Goal: Communication & Community: Share content

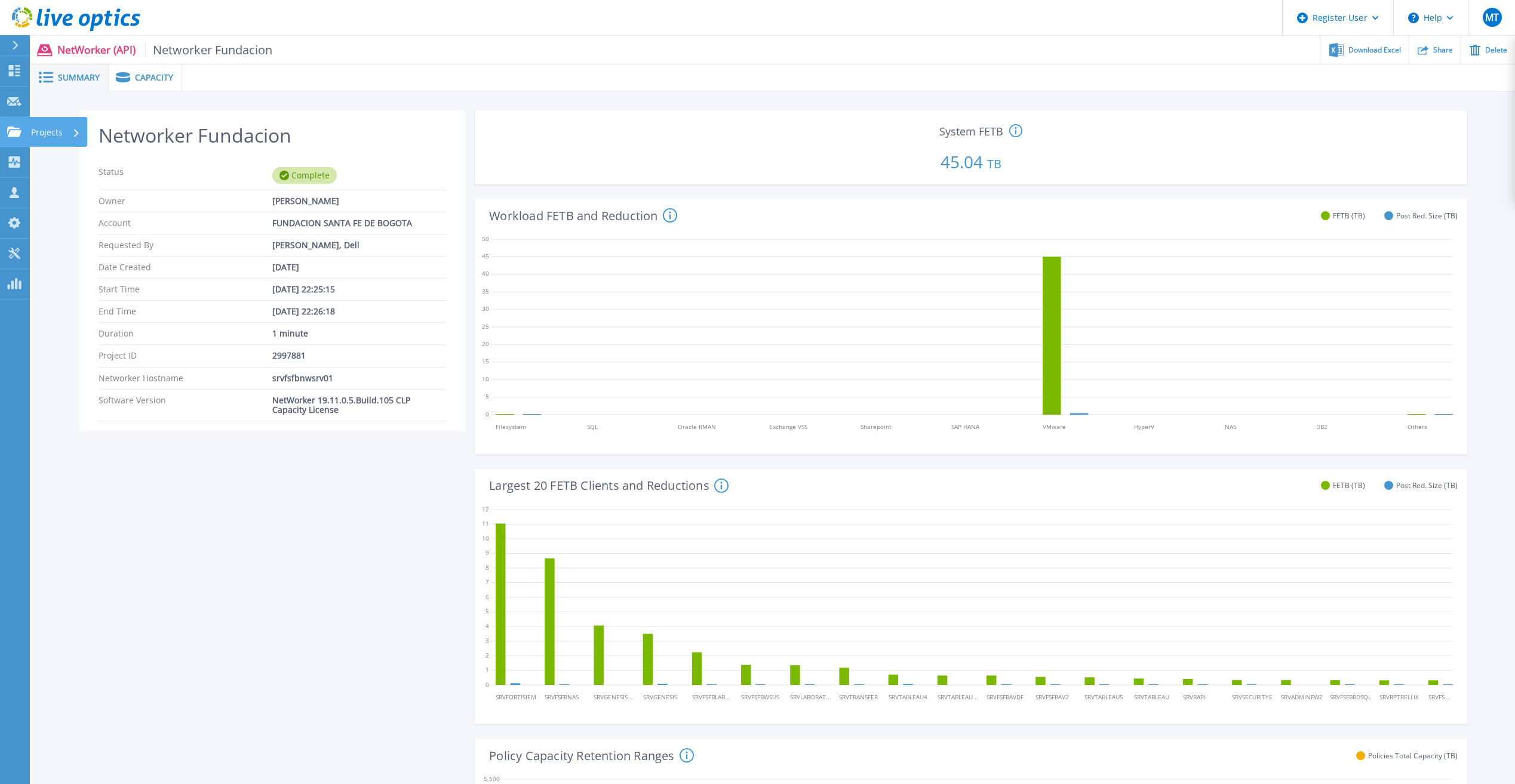
click at [19, 136] on icon at bounding box center [14, 131] width 14 height 10
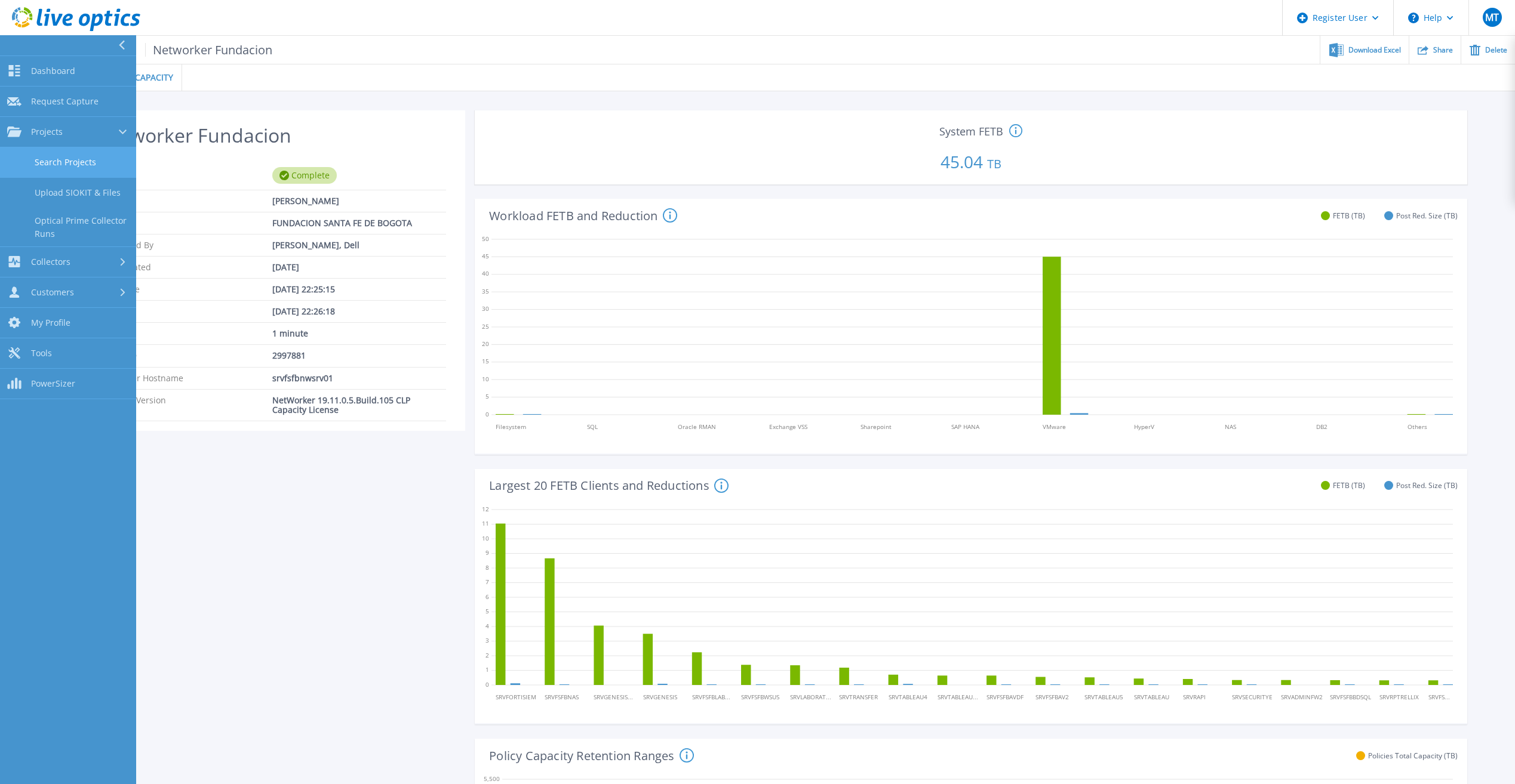
click at [51, 162] on link "Search Projects" at bounding box center [68, 163] width 136 height 30
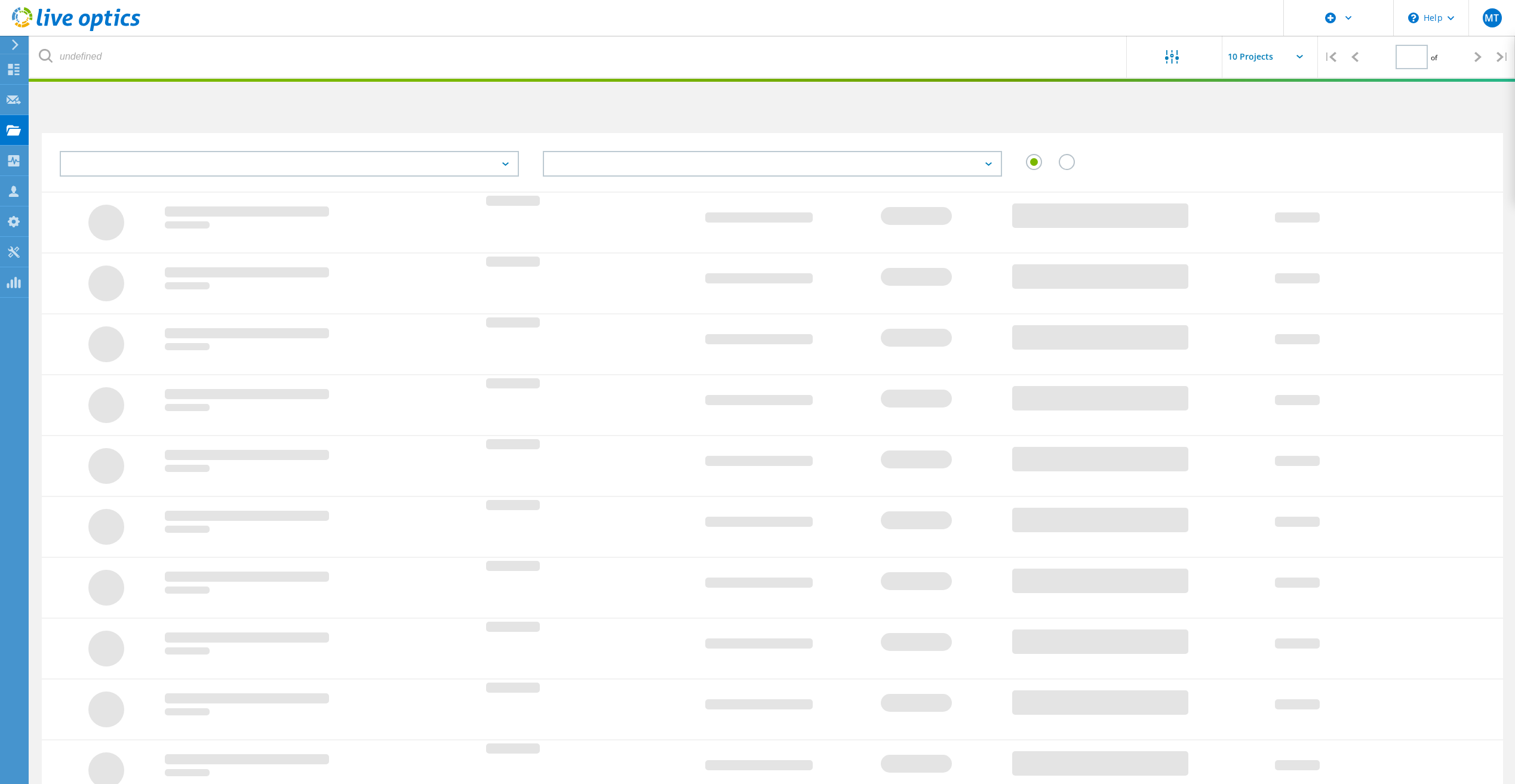
type input "1"
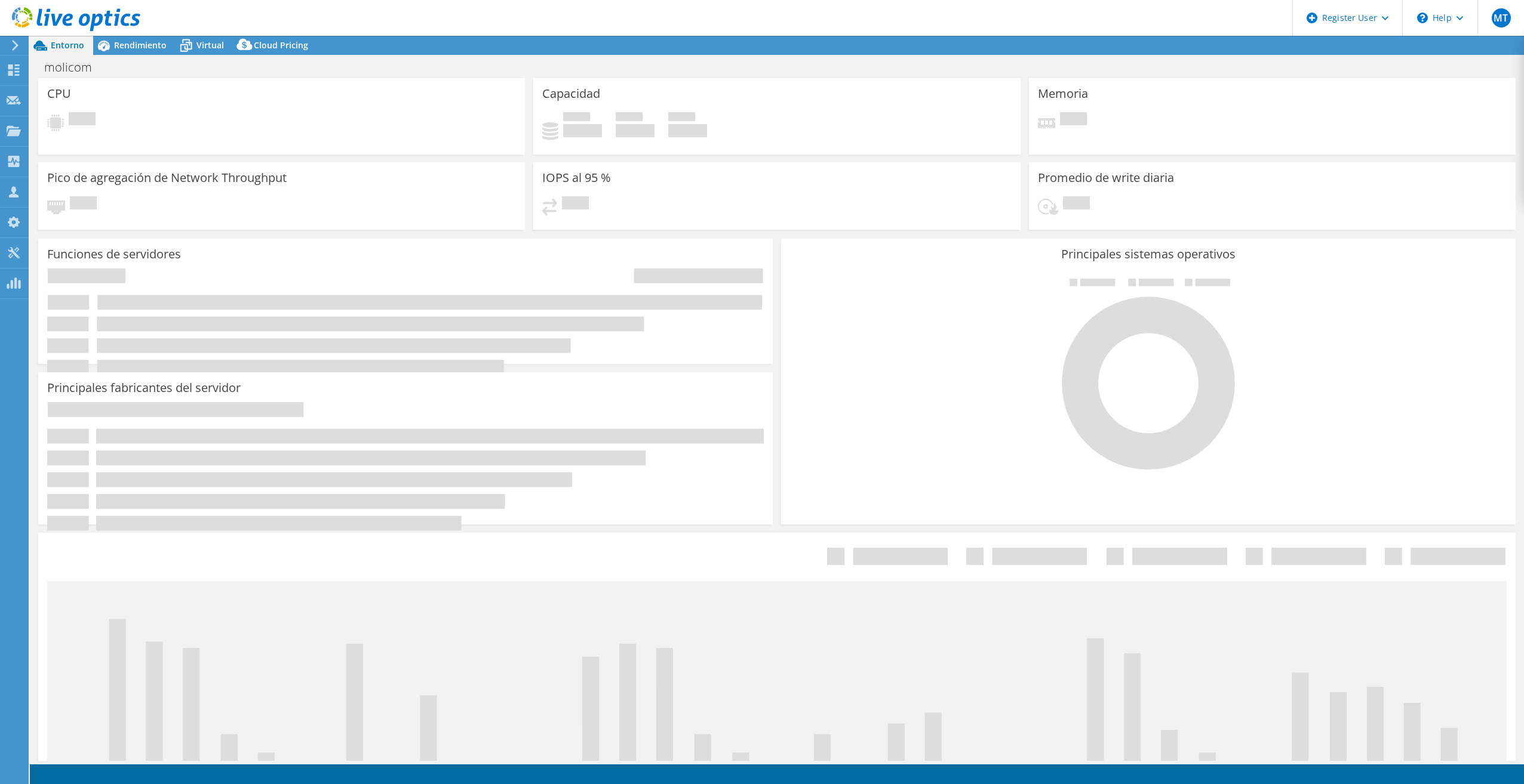
select select "USD"
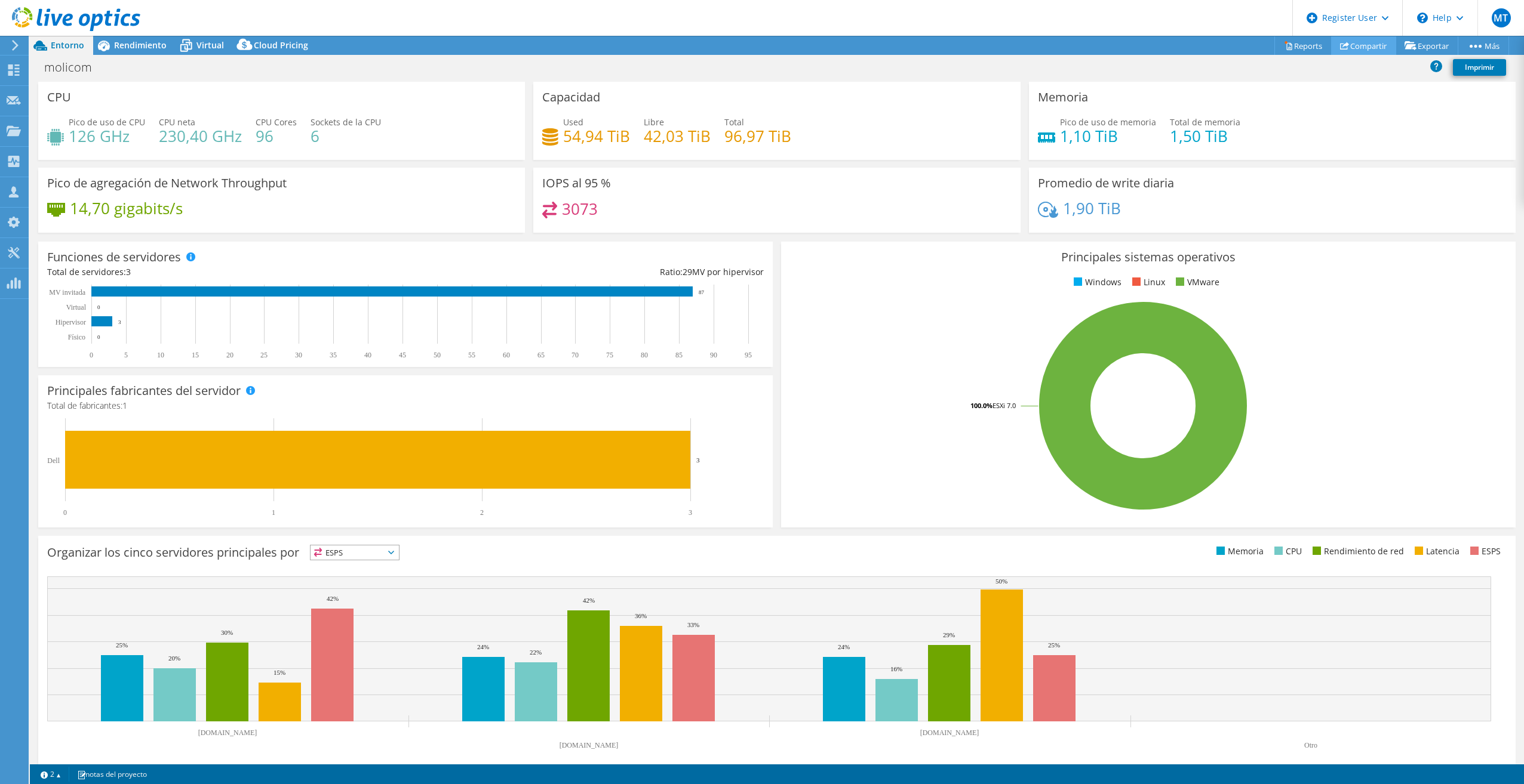
click at [1354, 45] on link "Compartir" at bounding box center [1363, 45] width 65 height 18
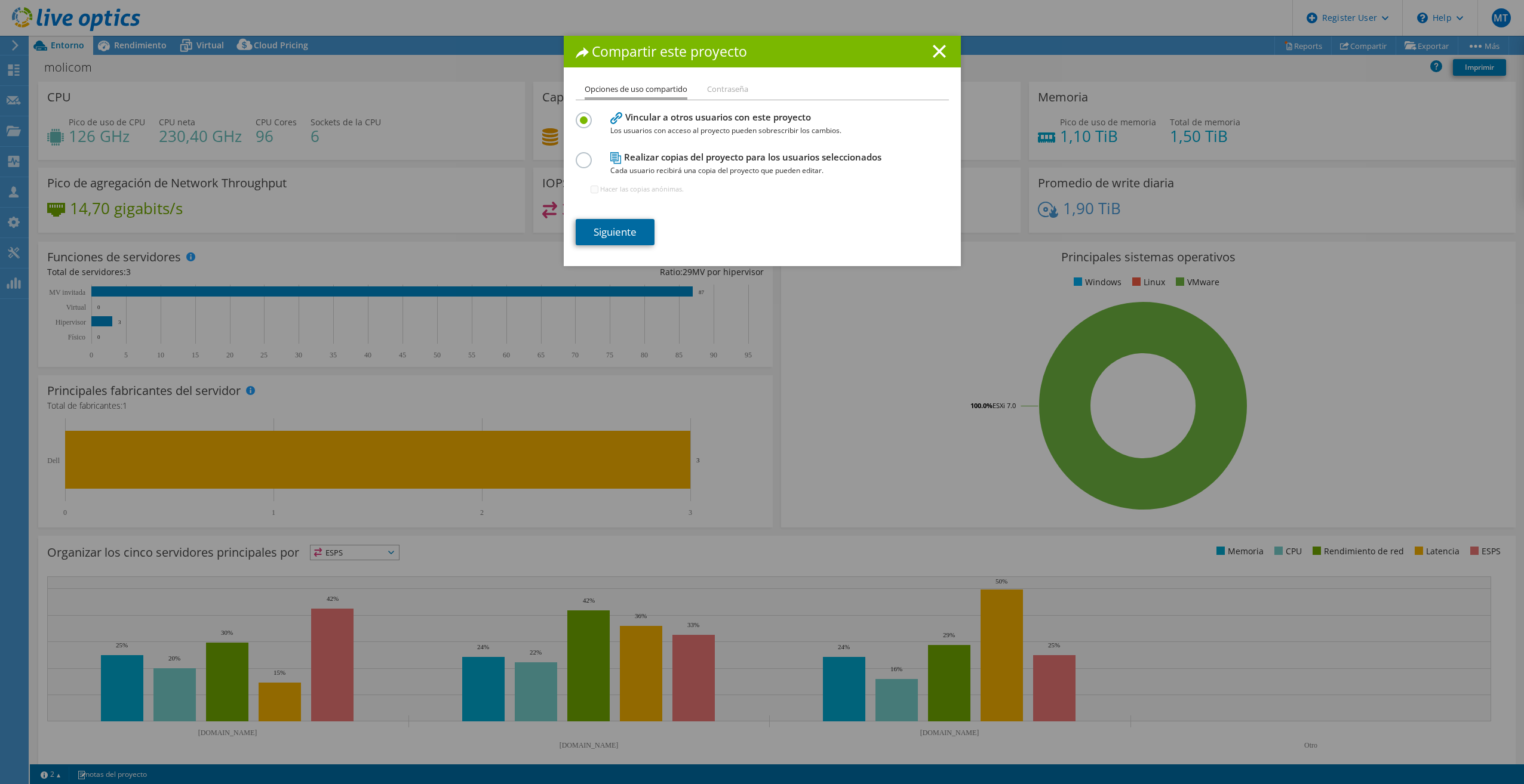
click at [622, 231] on link "Siguiente" at bounding box center [615, 232] width 79 height 26
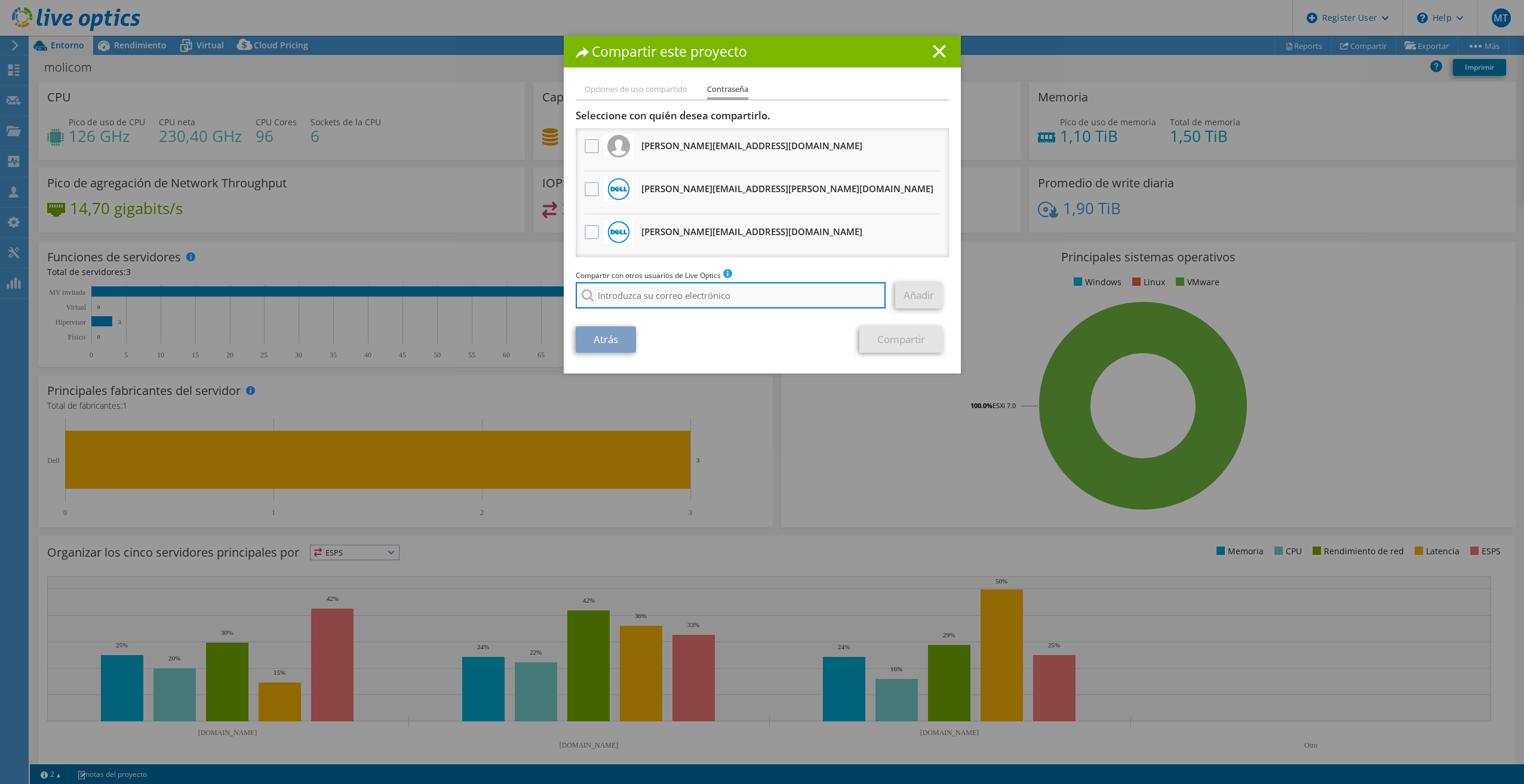
click at [642, 293] on input "search" at bounding box center [731, 295] width 310 height 26
type input "i"
click at [601, 91] on li "Opciones de uso compartido" at bounding box center [636, 90] width 103 height 15
drag, startPoint x: 612, startPoint y: 92, endPoint x: 626, endPoint y: 91, distance: 14.0
click at [614, 92] on li "Opciones de uso compartido" at bounding box center [636, 90] width 103 height 15
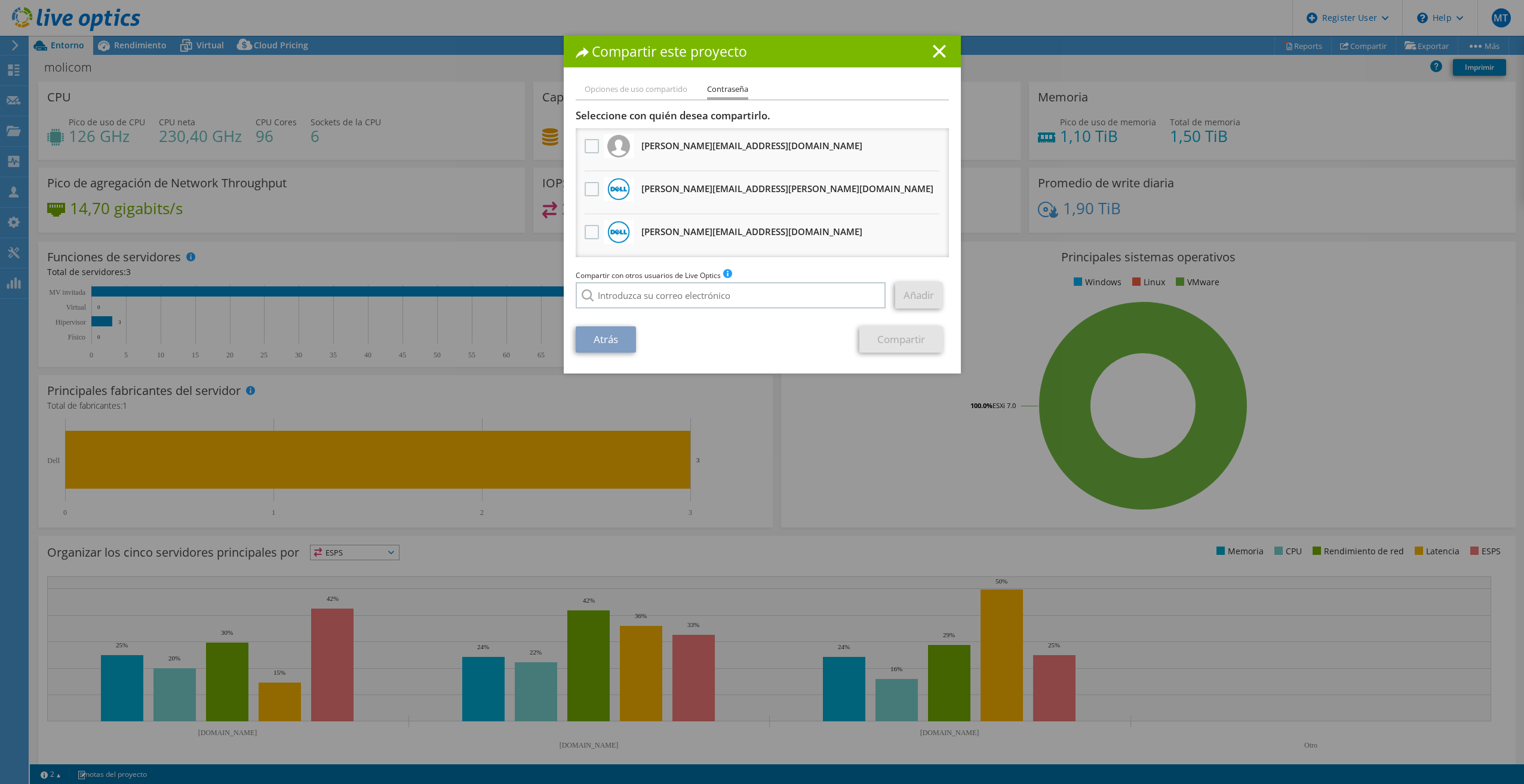
click at [631, 91] on li "Opciones de uso compartido" at bounding box center [636, 90] width 103 height 15
drag, startPoint x: 603, startPoint y: 350, endPoint x: 606, endPoint y: 342, distance: 8.5
click at [604, 350] on link "Atrás" at bounding box center [606, 339] width 60 height 26
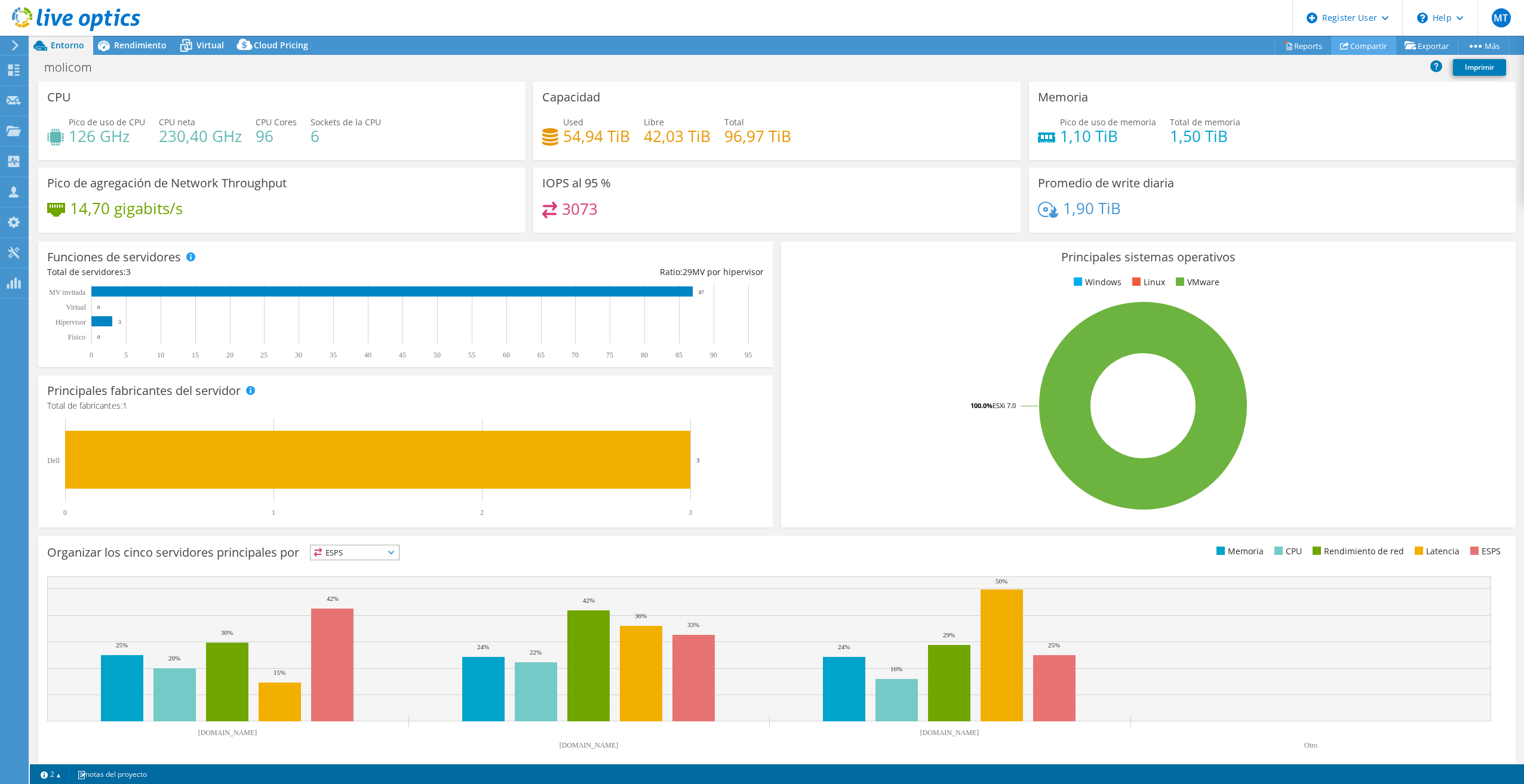
click at [1368, 43] on link "Compartir" at bounding box center [1363, 45] width 65 height 18
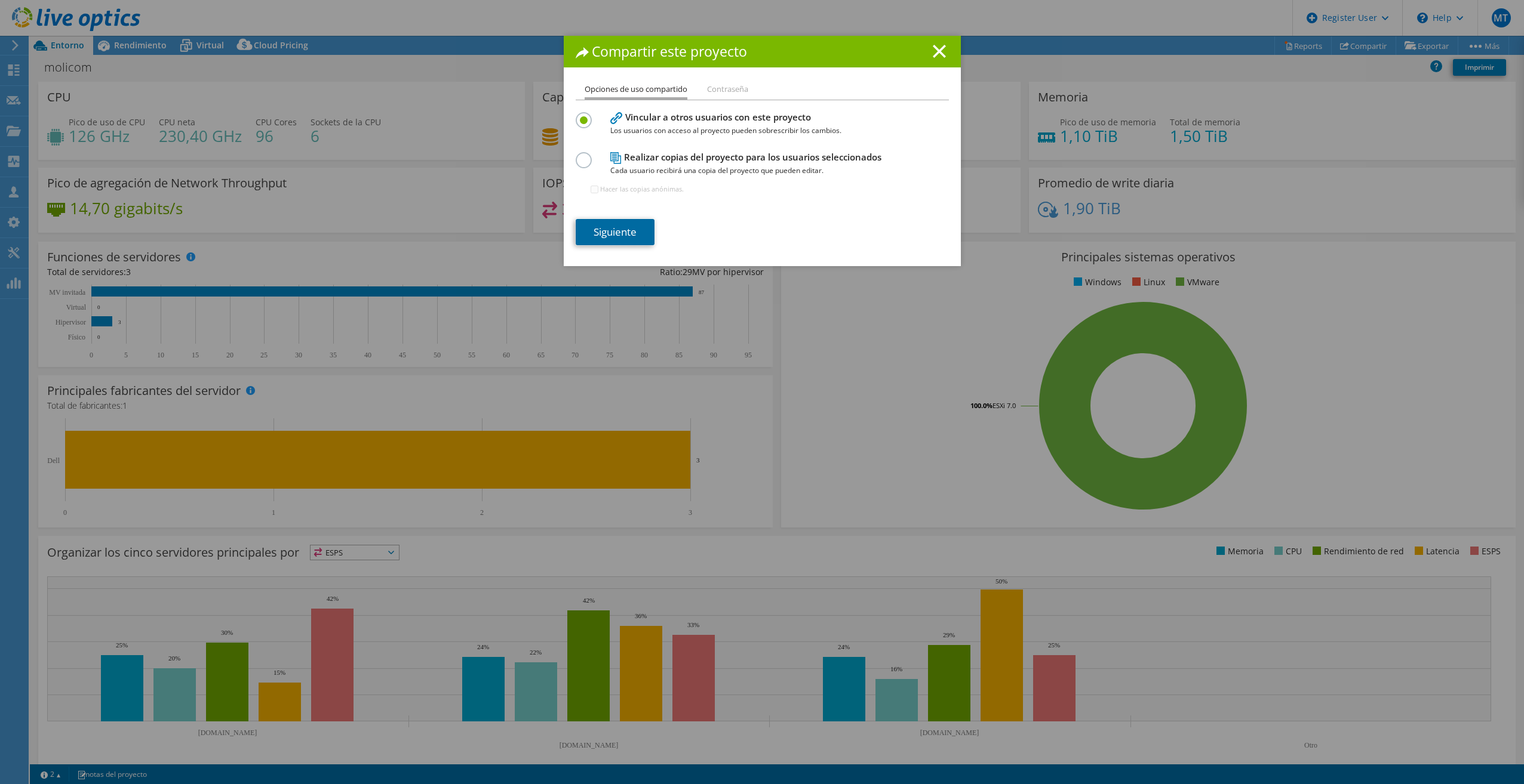
click at [625, 229] on link "Siguiente" at bounding box center [615, 232] width 79 height 26
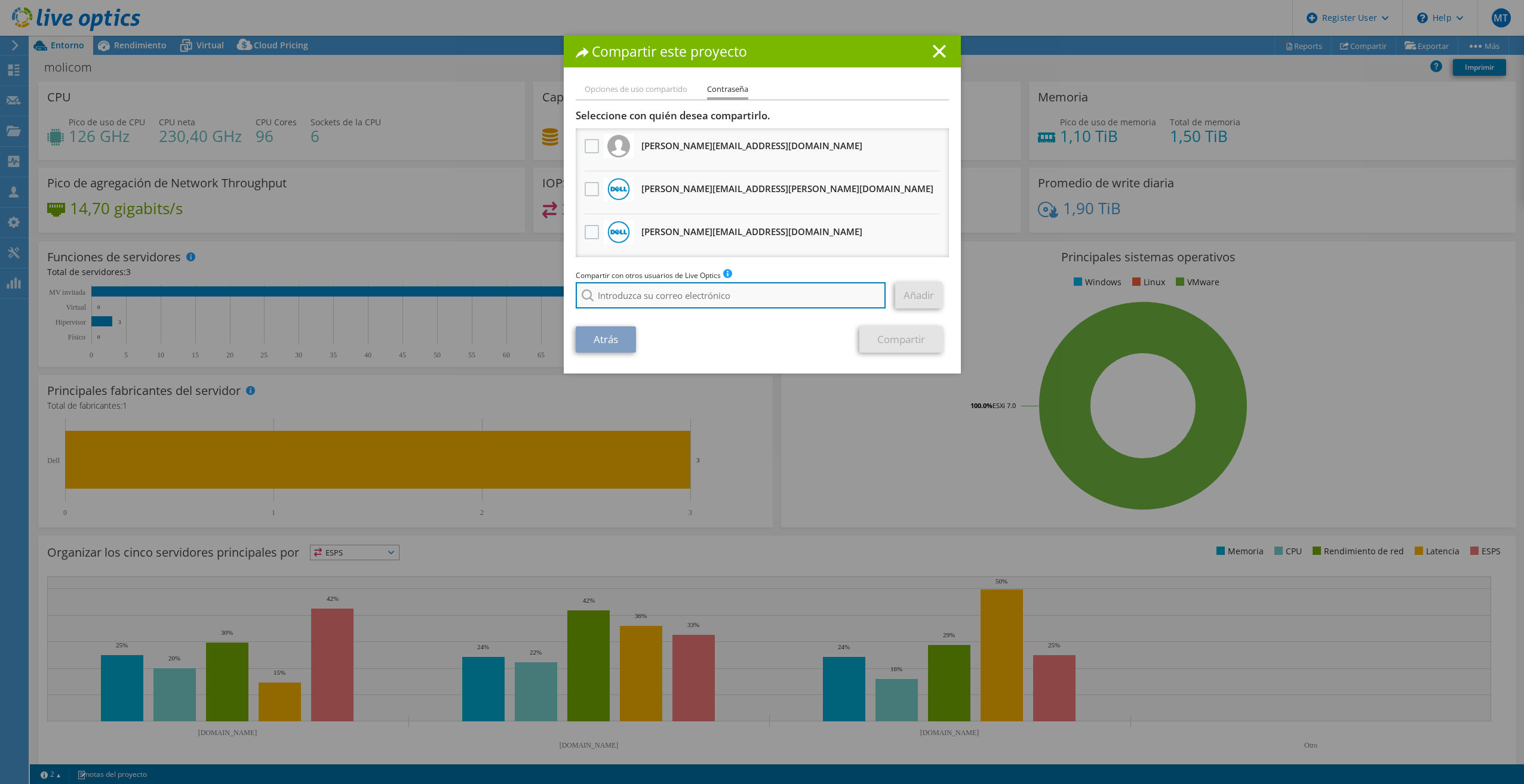
click at [646, 293] on input "search" at bounding box center [731, 295] width 310 height 26
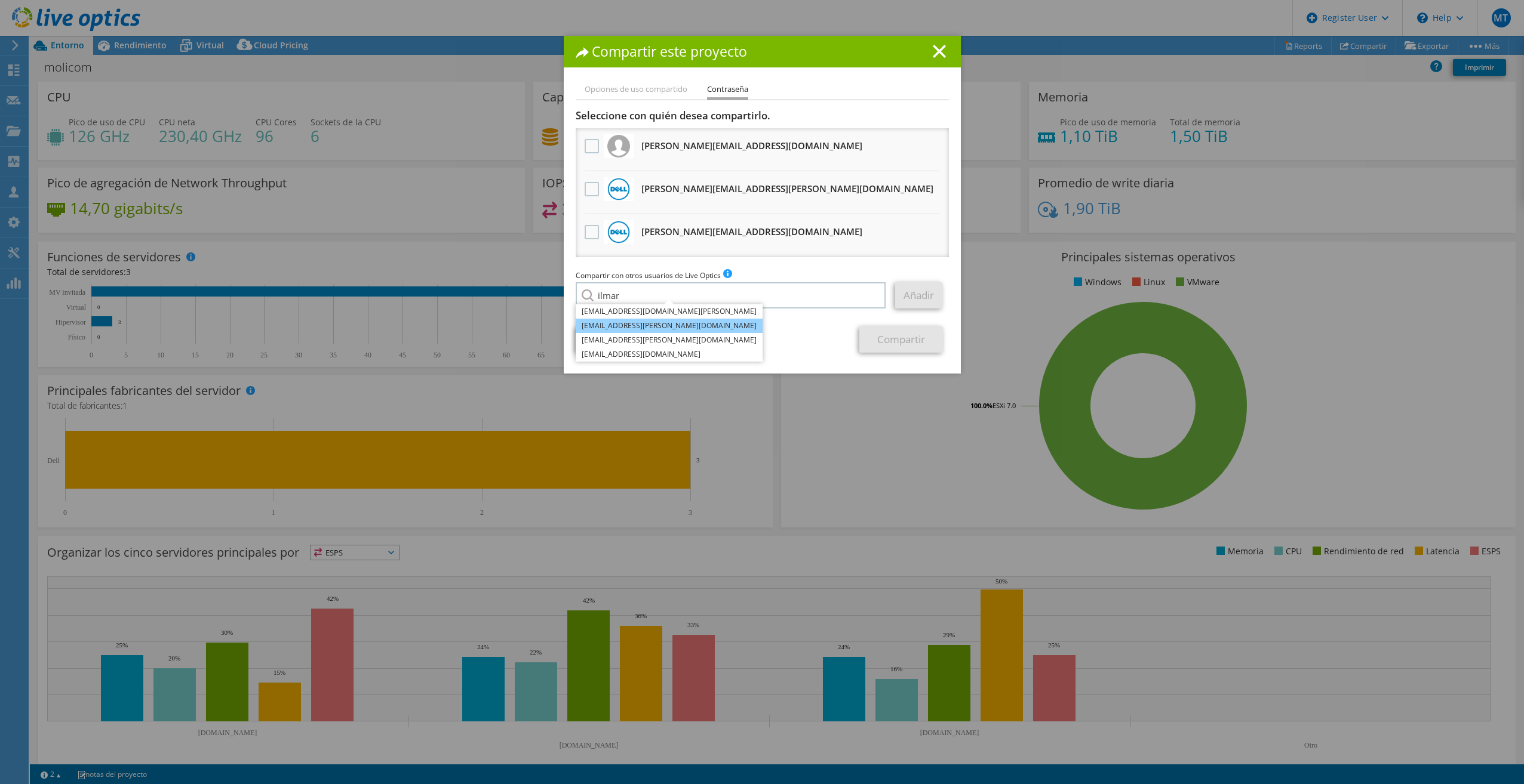
click at [682, 328] on li "[EMAIL_ADDRESS][PERSON_NAME][DOMAIN_NAME]" at bounding box center [669, 326] width 187 height 14
type input "[EMAIL_ADDRESS][PERSON_NAME][DOMAIN_NAME]"
click at [916, 297] on link "Añadir" at bounding box center [918, 295] width 47 height 26
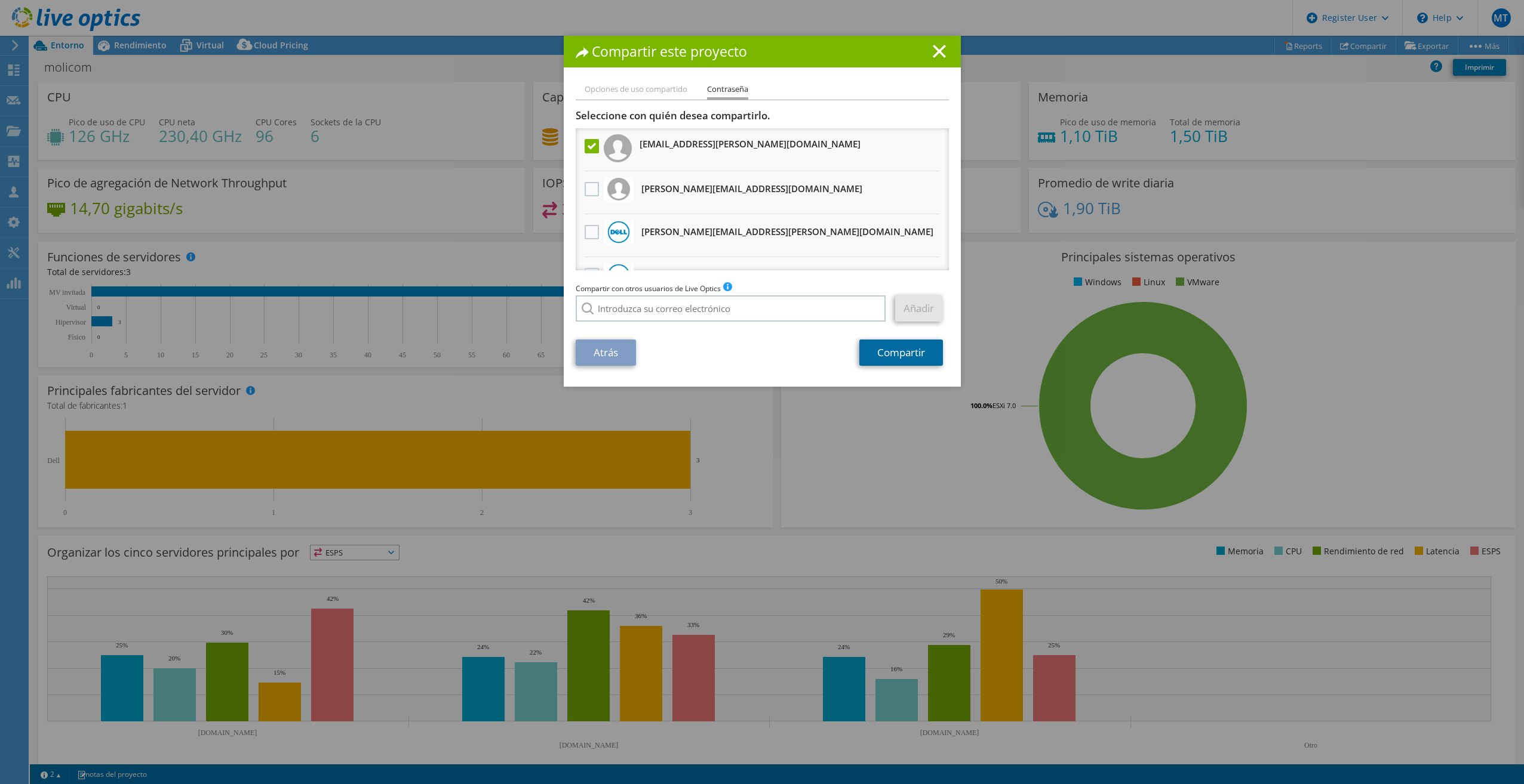
click at [896, 350] on link "Compartir" at bounding box center [901, 353] width 83 height 26
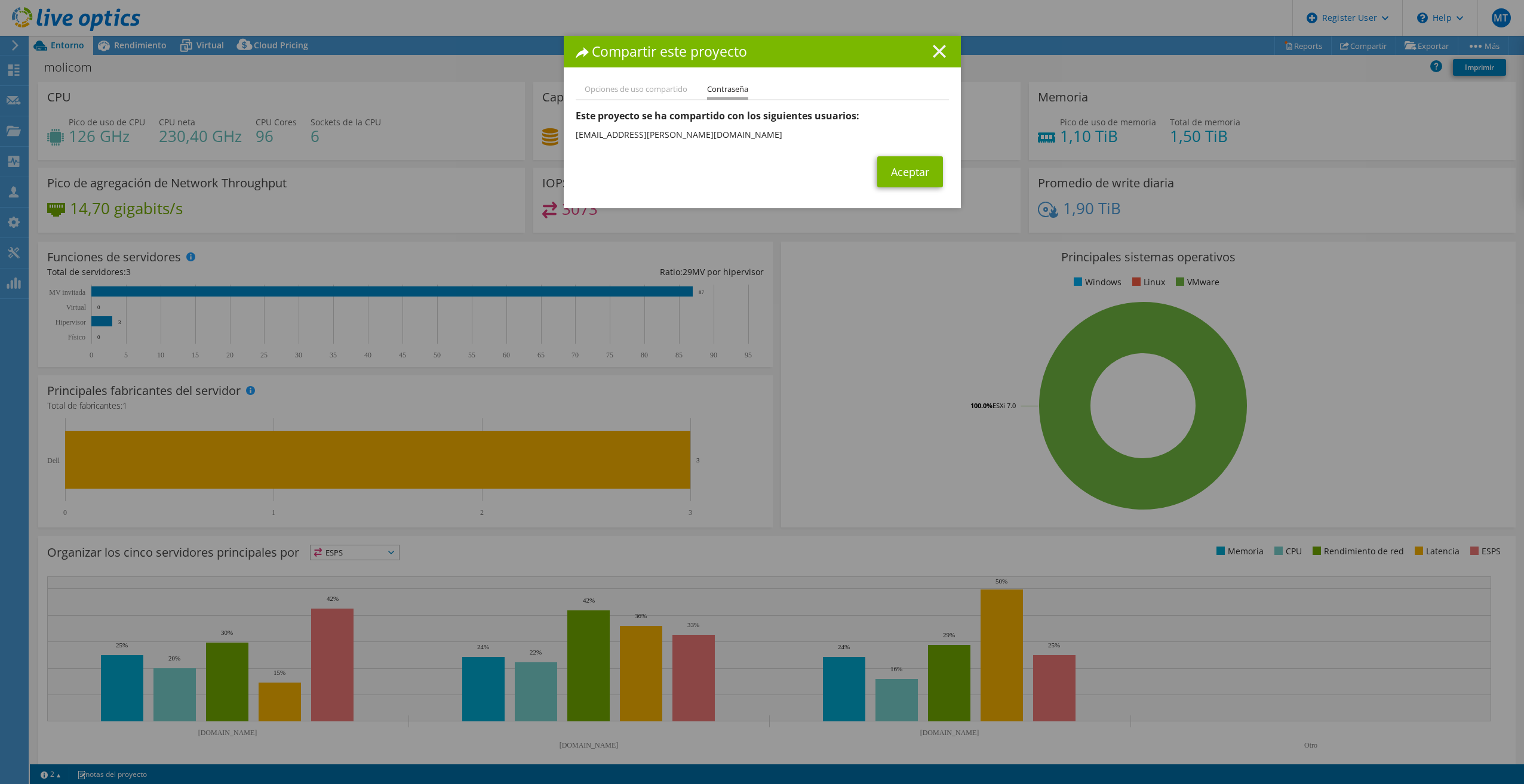
click at [937, 51] on icon at bounding box center [939, 51] width 13 height 13
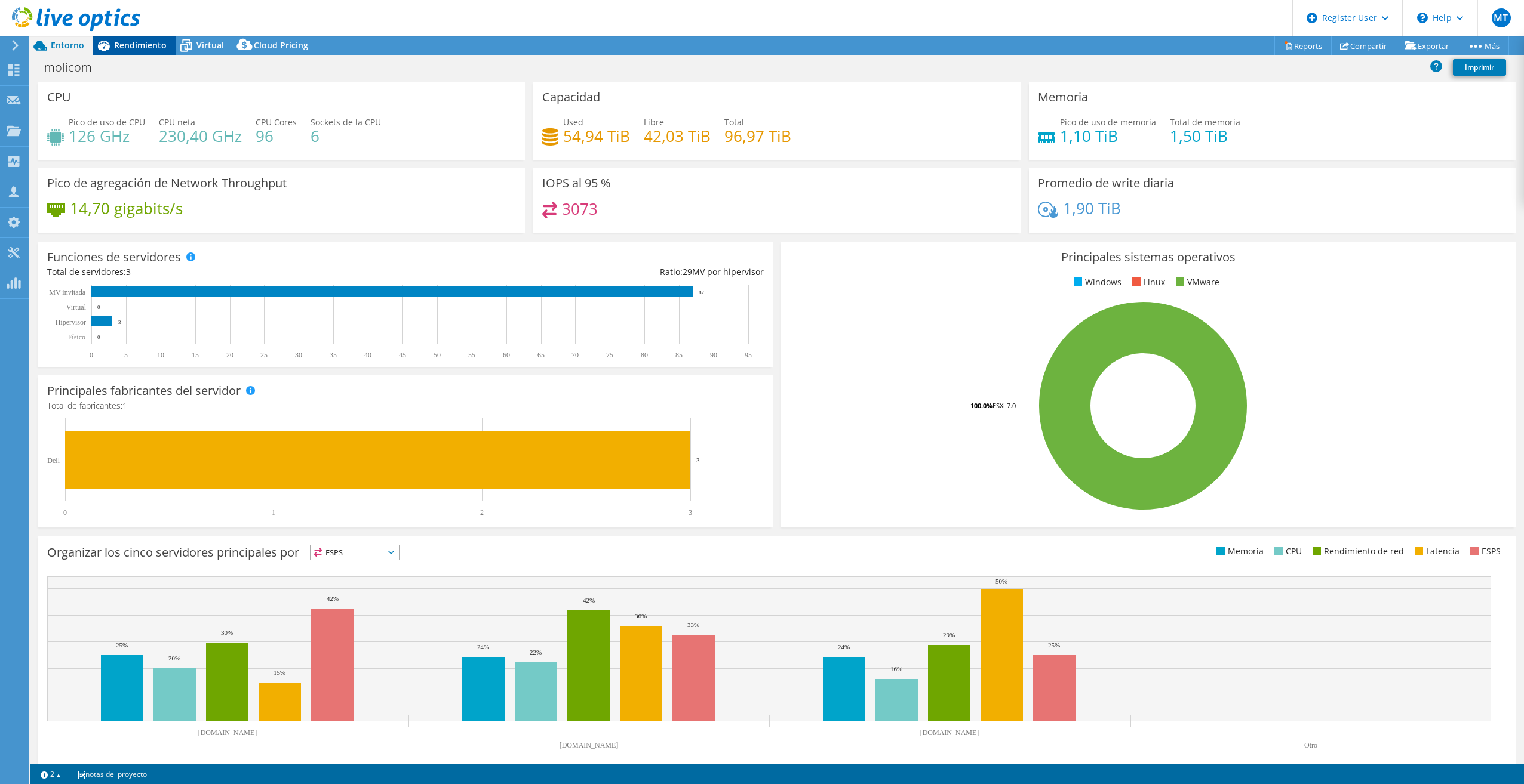
click at [146, 51] on div "Rendimiento" at bounding box center [134, 46] width 83 height 19
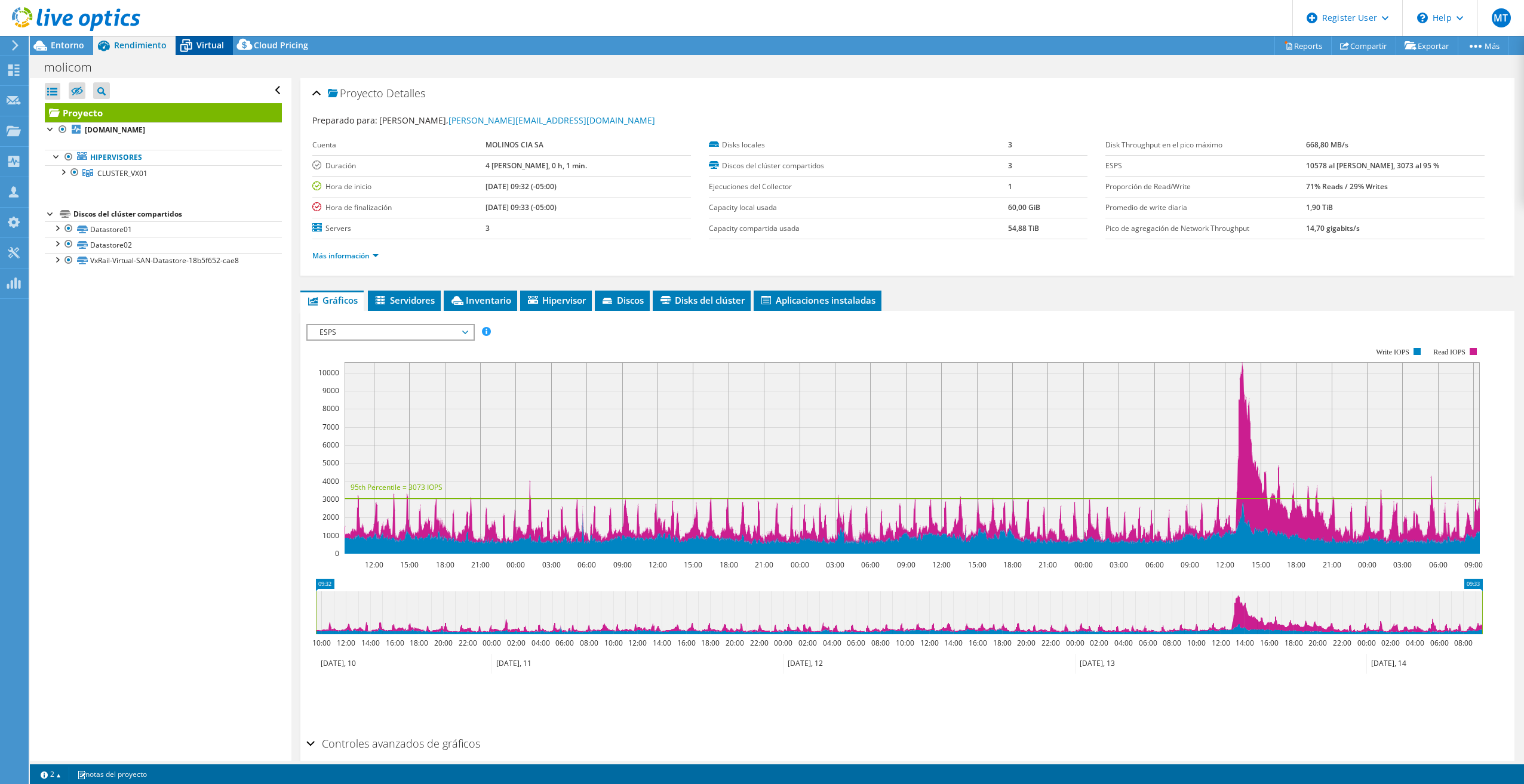
click at [199, 51] on div "Virtual" at bounding box center [204, 46] width 57 height 19
